Goal: Transaction & Acquisition: Purchase product/service

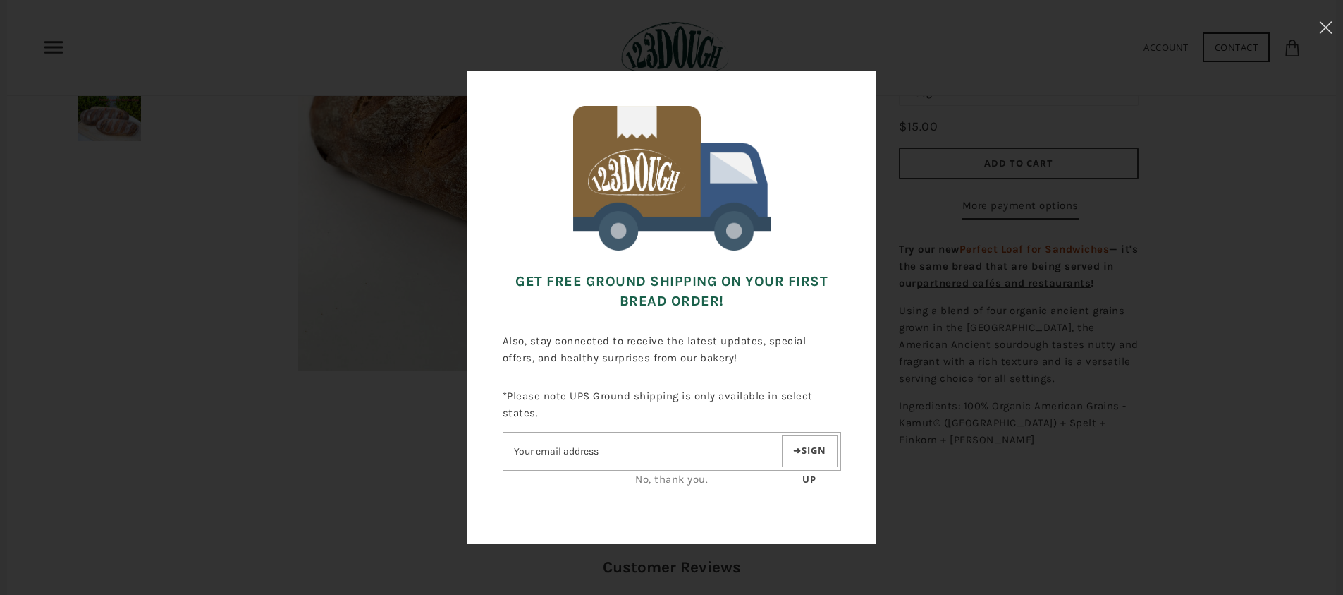
click at [671, 480] on link "No, thank you." at bounding box center [671, 479] width 73 height 13
click at [1327, 26] on use at bounding box center [1326, 27] width 12 height 12
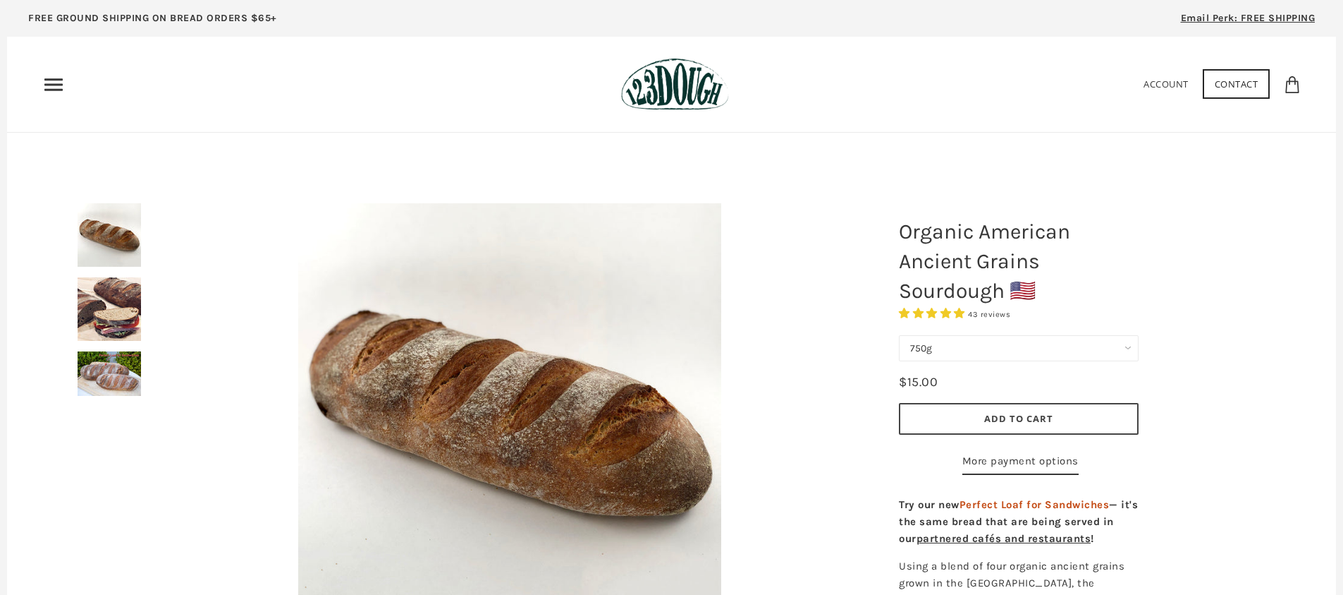
click at [62, 79] on use "Primary" at bounding box center [53, 84] width 18 height 12
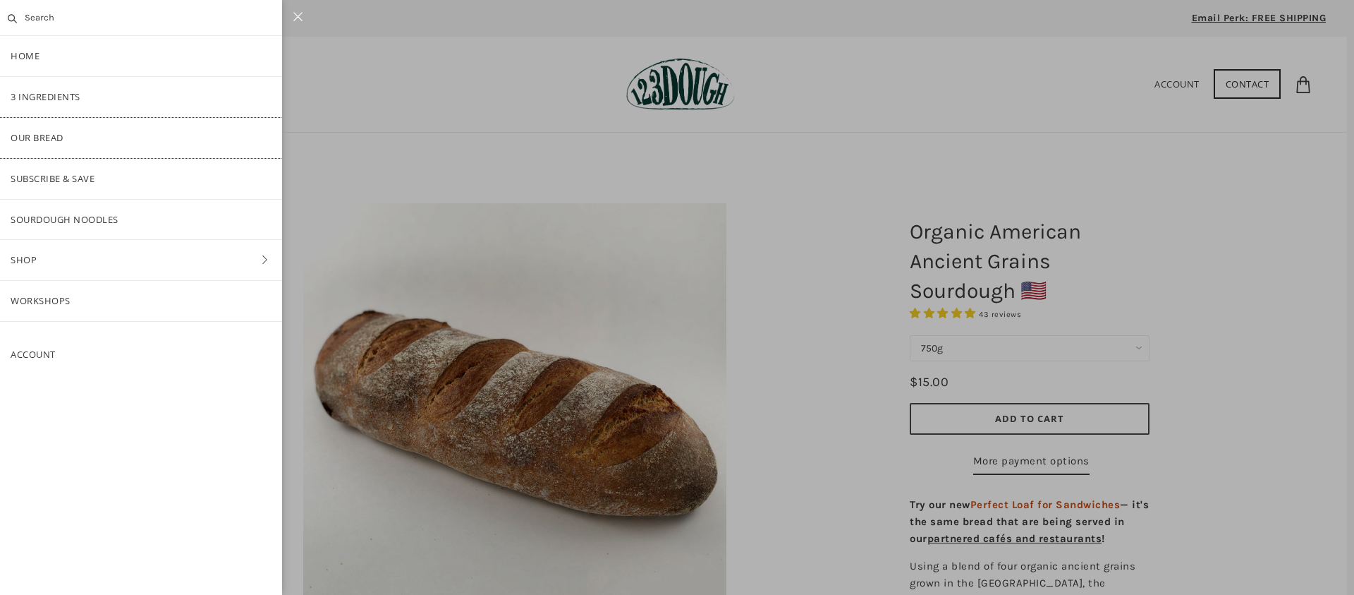
click at [49, 135] on link "Our Bread" at bounding box center [141, 138] width 282 height 40
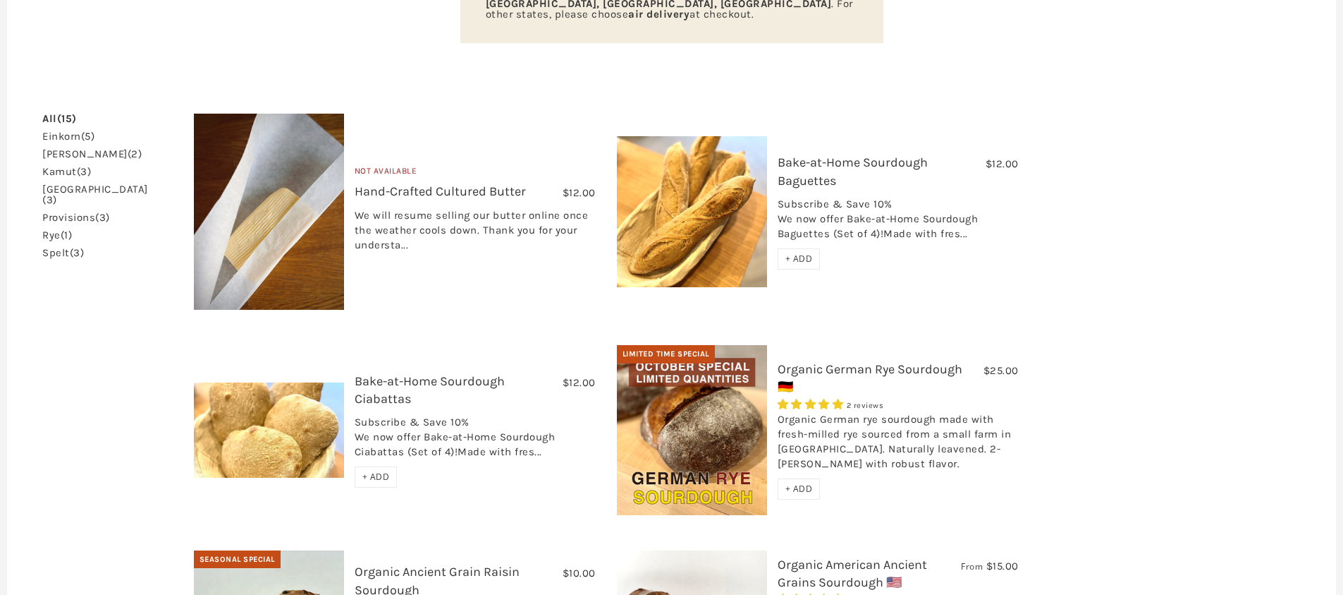
scroll to position [628, 0]
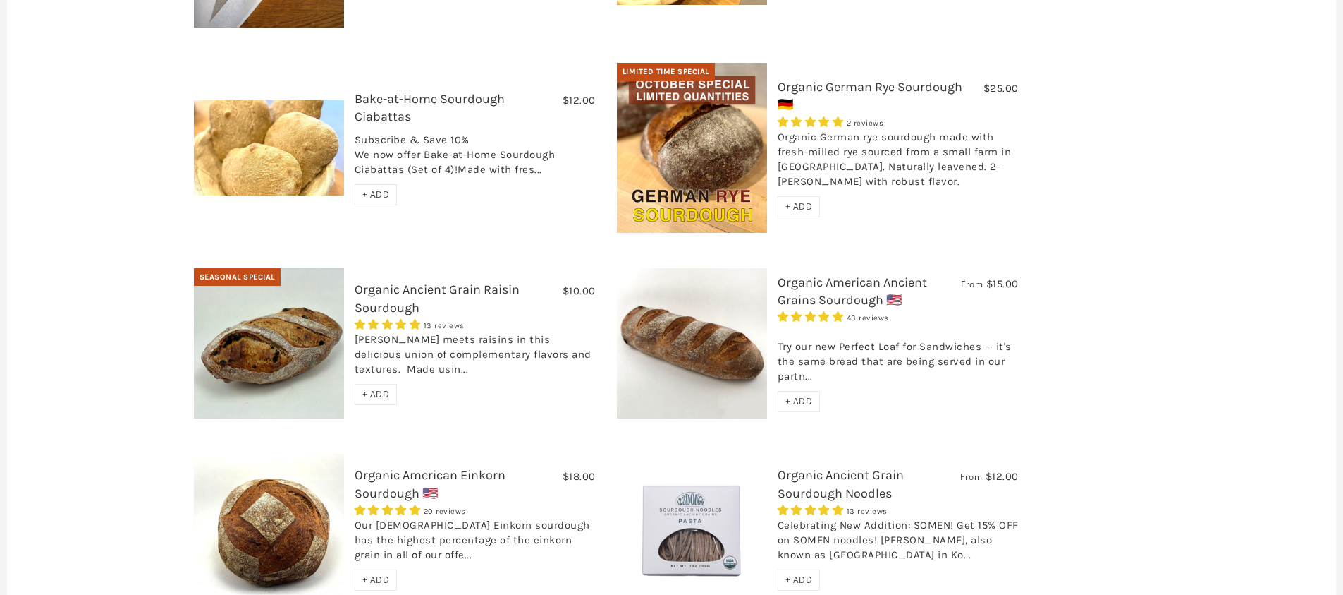
click at [365, 388] on span "+ ADD" at bounding box center [376, 394] width 28 height 12
click at [797, 395] on span "+ ADD" at bounding box center [800, 401] width 28 height 12
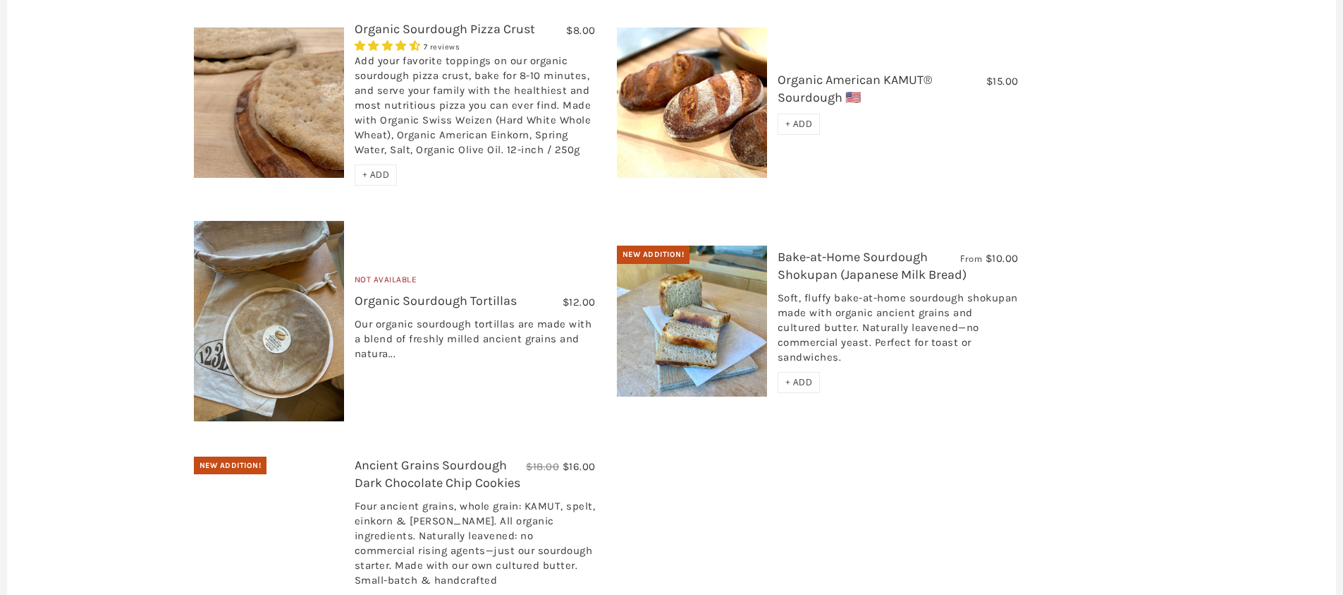
scroll to position [1450, 0]
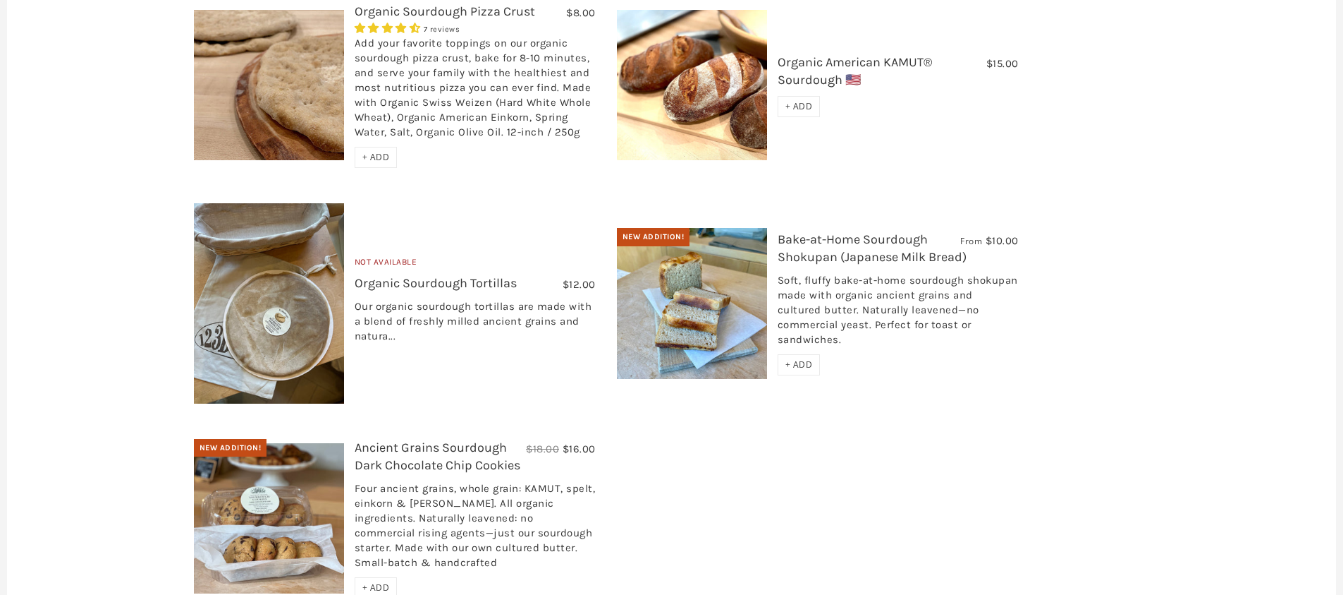
click at [327, 301] on img at bounding box center [269, 303] width 150 height 200
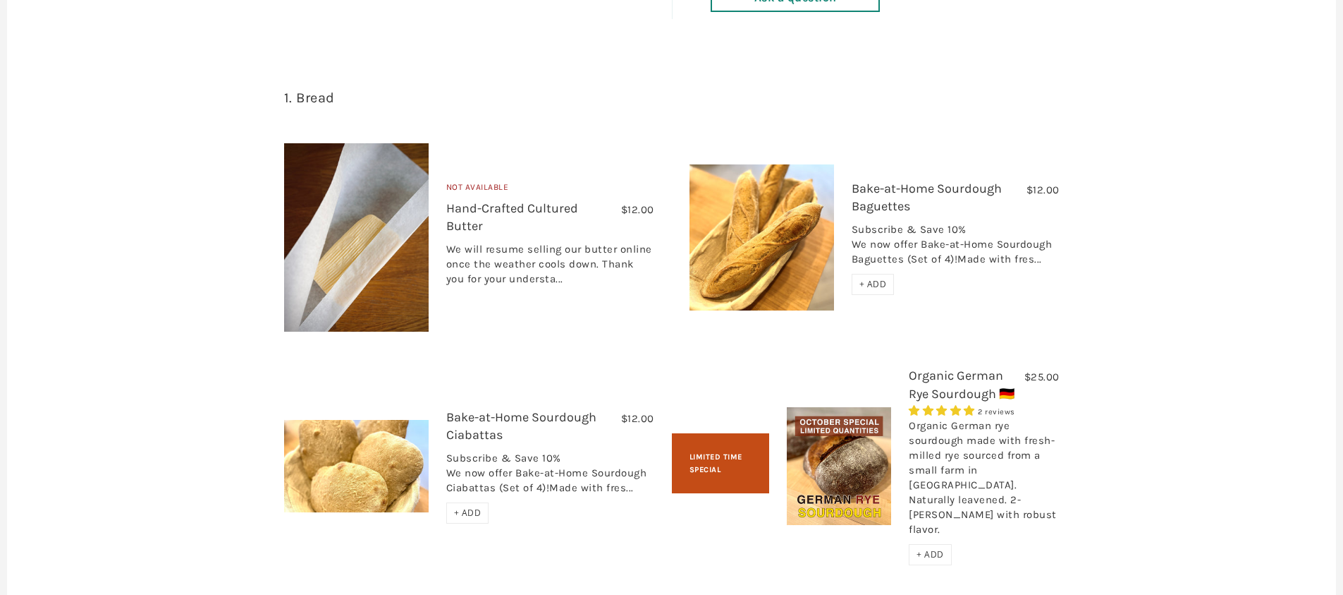
scroll to position [1088, 0]
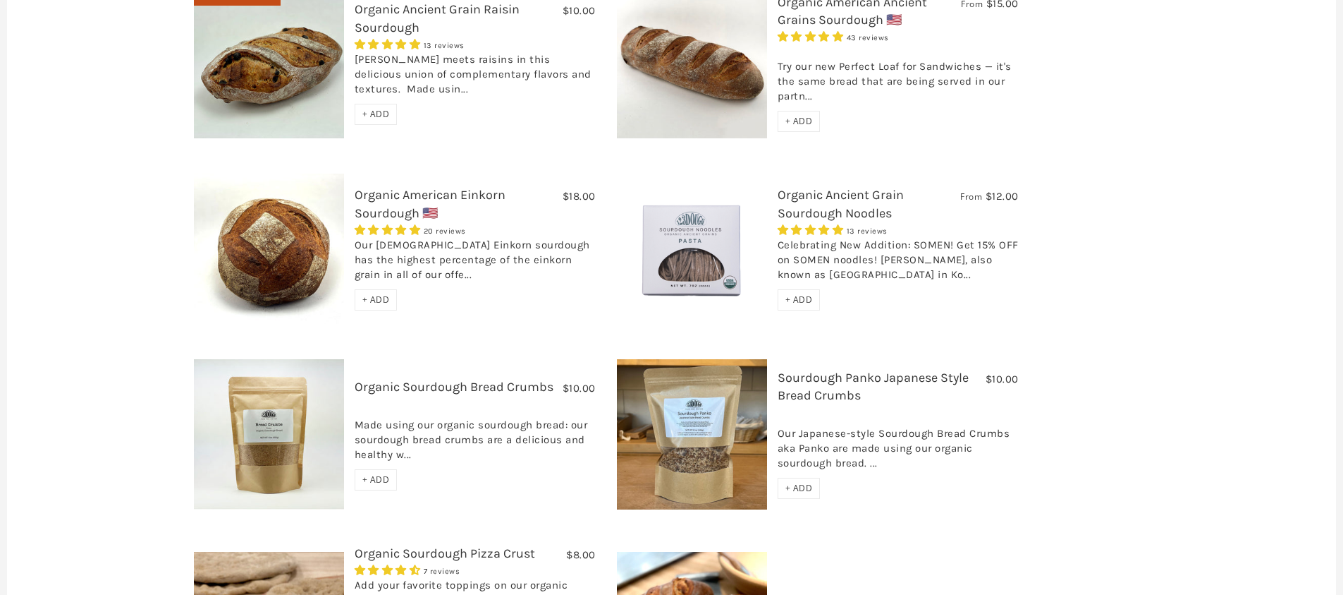
scroll to position [925, 0]
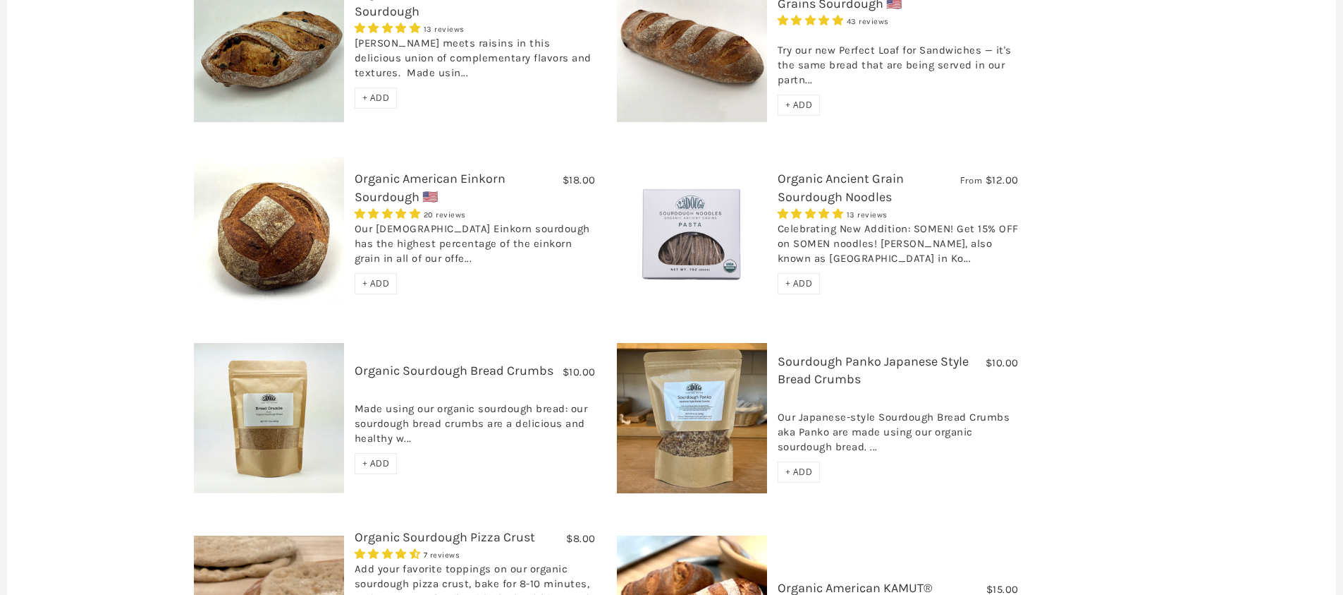
click at [900, 221] on div "Celebrating New Addition: SOMEN! Get 15% OFF on SOMEN noodles! [PERSON_NAME], a…" at bounding box center [898, 246] width 241 height 51
click at [842, 171] on link "Organic Ancient Grain Sourdough Noodles" at bounding box center [841, 187] width 126 height 33
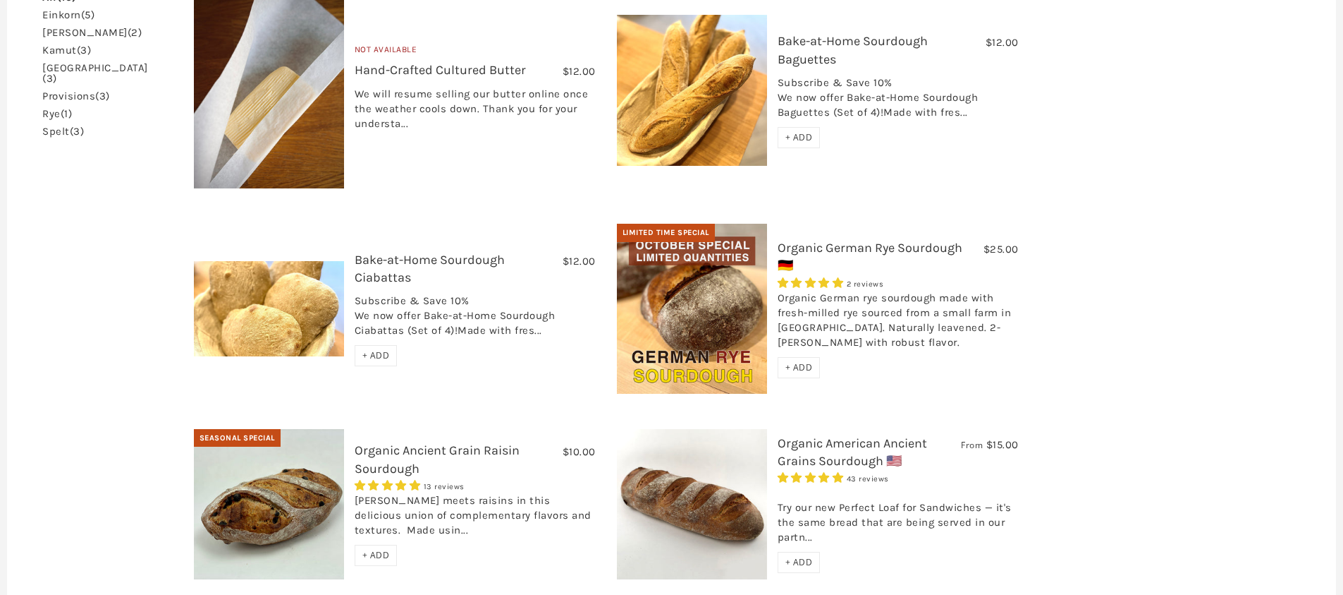
scroll to position [614, 0]
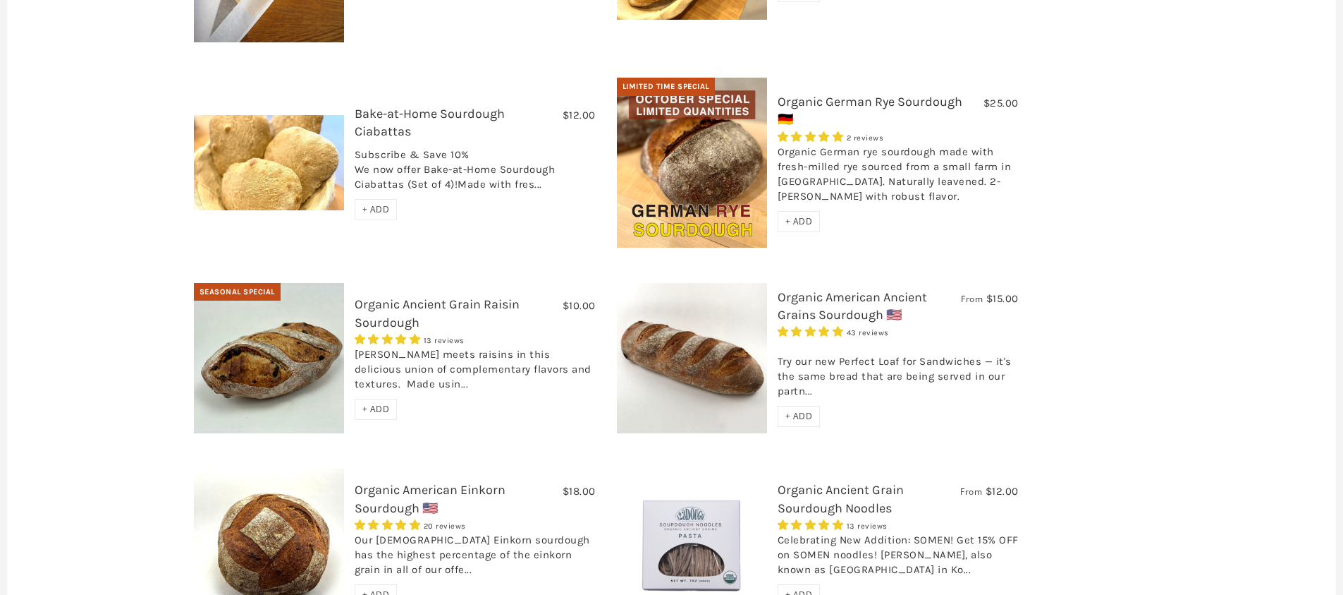
click at [787, 410] on span "+ ADD" at bounding box center [800, 416] width 28 height 12
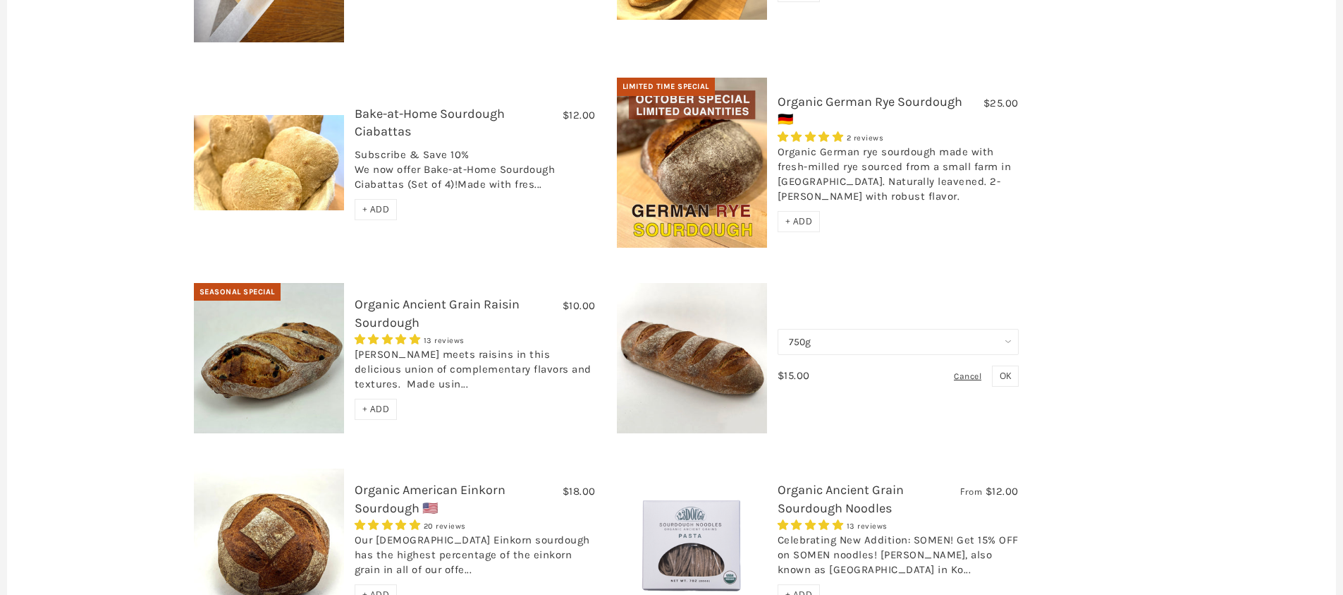
click at [1000, 370] on span "OK" at bounding box center [1005, 376] width 11 height 12
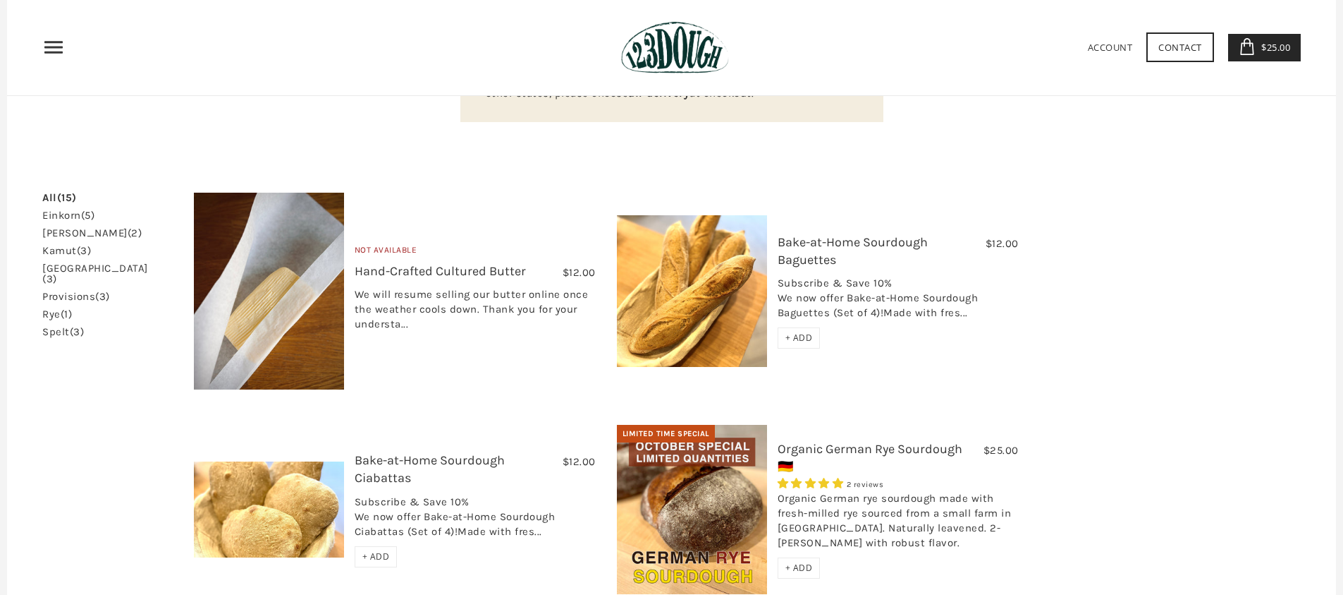
scroll to position [8, 0]
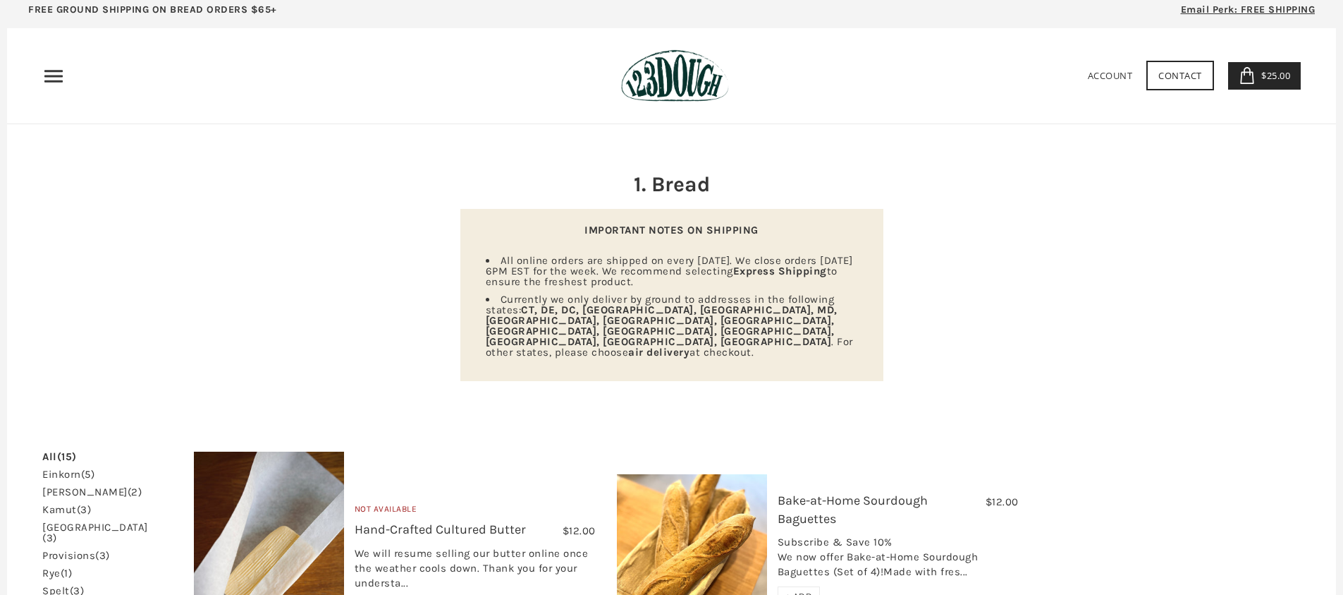
click at [1270, 51] on div "Home 3 Ingredients Our Bread Subscribe & Save SOURDOUGH NOODLES Shop ALL Bread" at bounding box center [671, 75] width 1259 height 53
click at [1273, 75] on span "$25.00" at bounding box center [1274, 75] width 32 height 13
